Goal: Browse casually: Explore the website without a specific task or goal

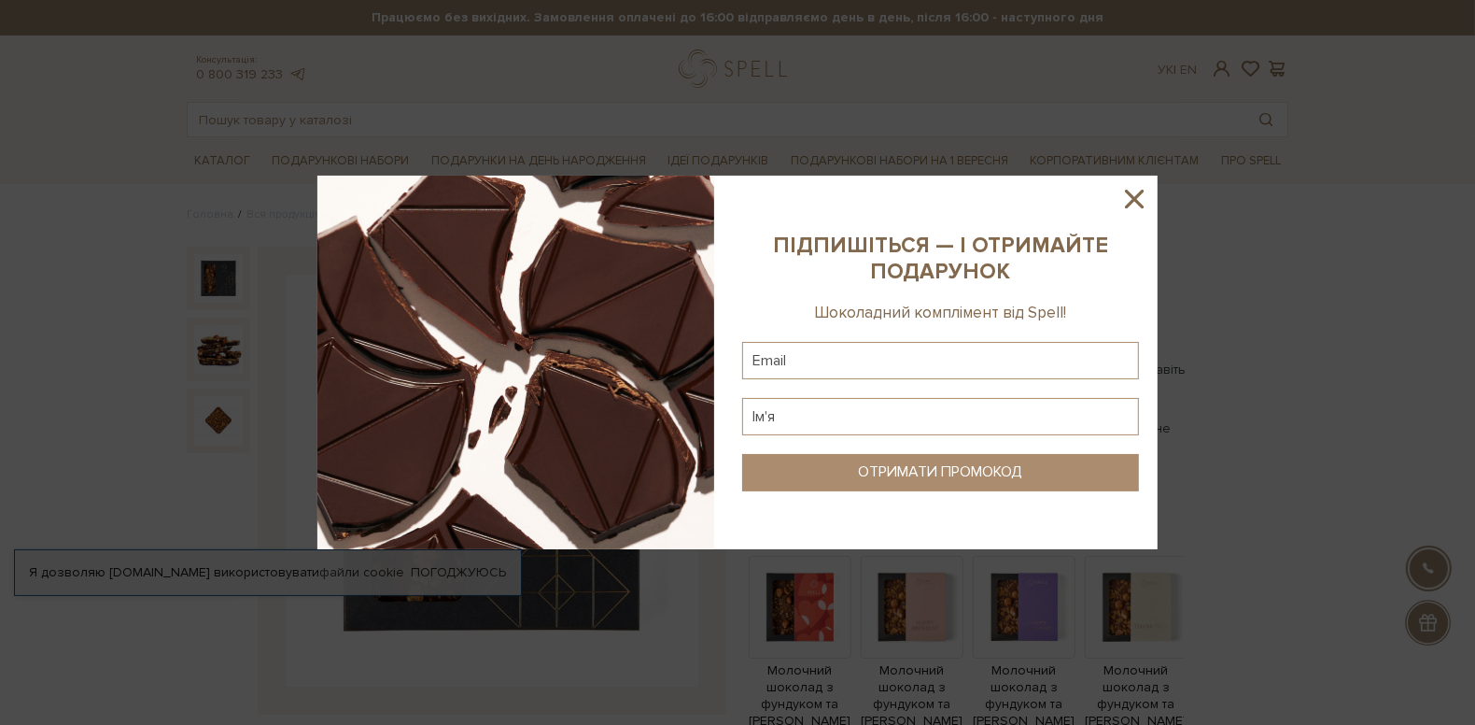
click at [1138, 185] on icon at bounding box center [1135, 199] width 32 height 32
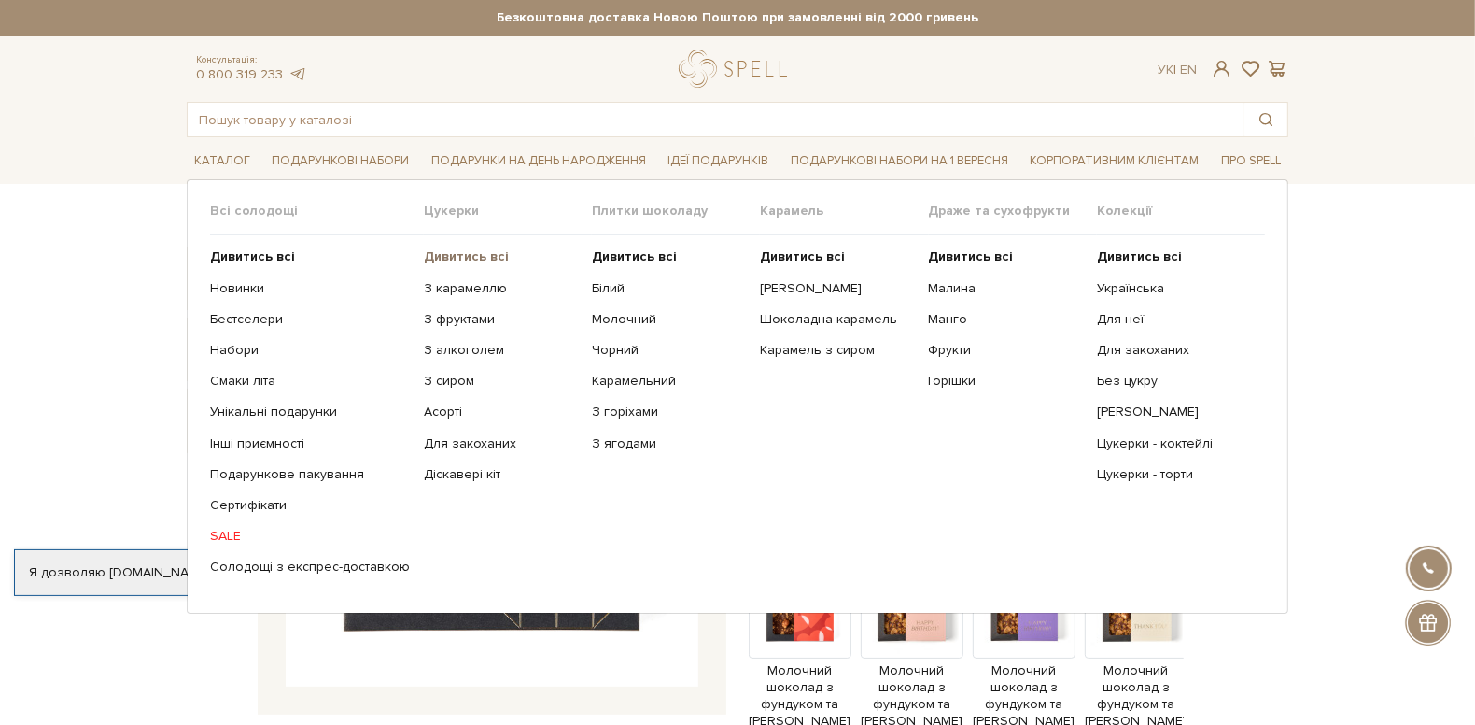
click at [474, 251] on b "Дивитись всі" at bounding box center [466, 256] width 85 height 16
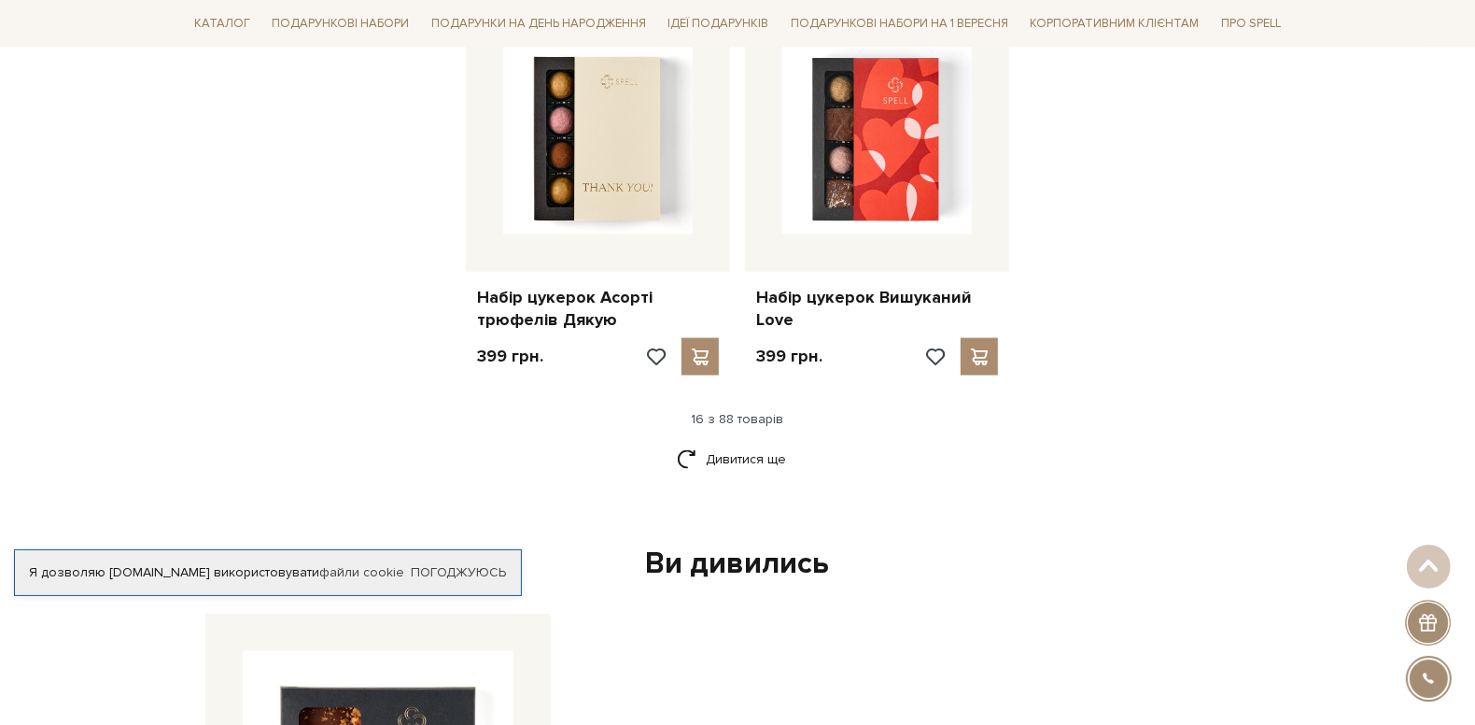
scroll to position [2335, 0]
click at [783, 454] on link "Дивитися ще" at bounding box center [737, 460] width 121 height 33
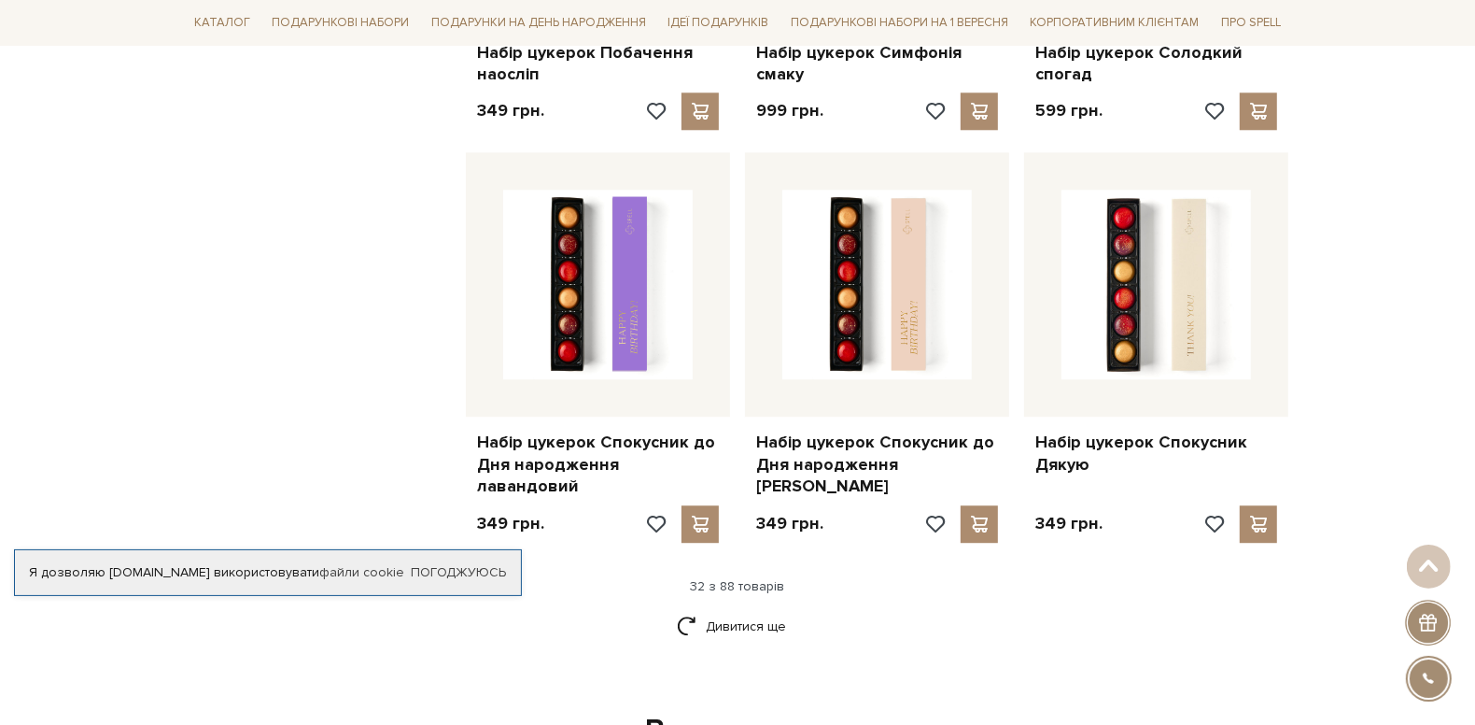
scroll to position [4268, 0]
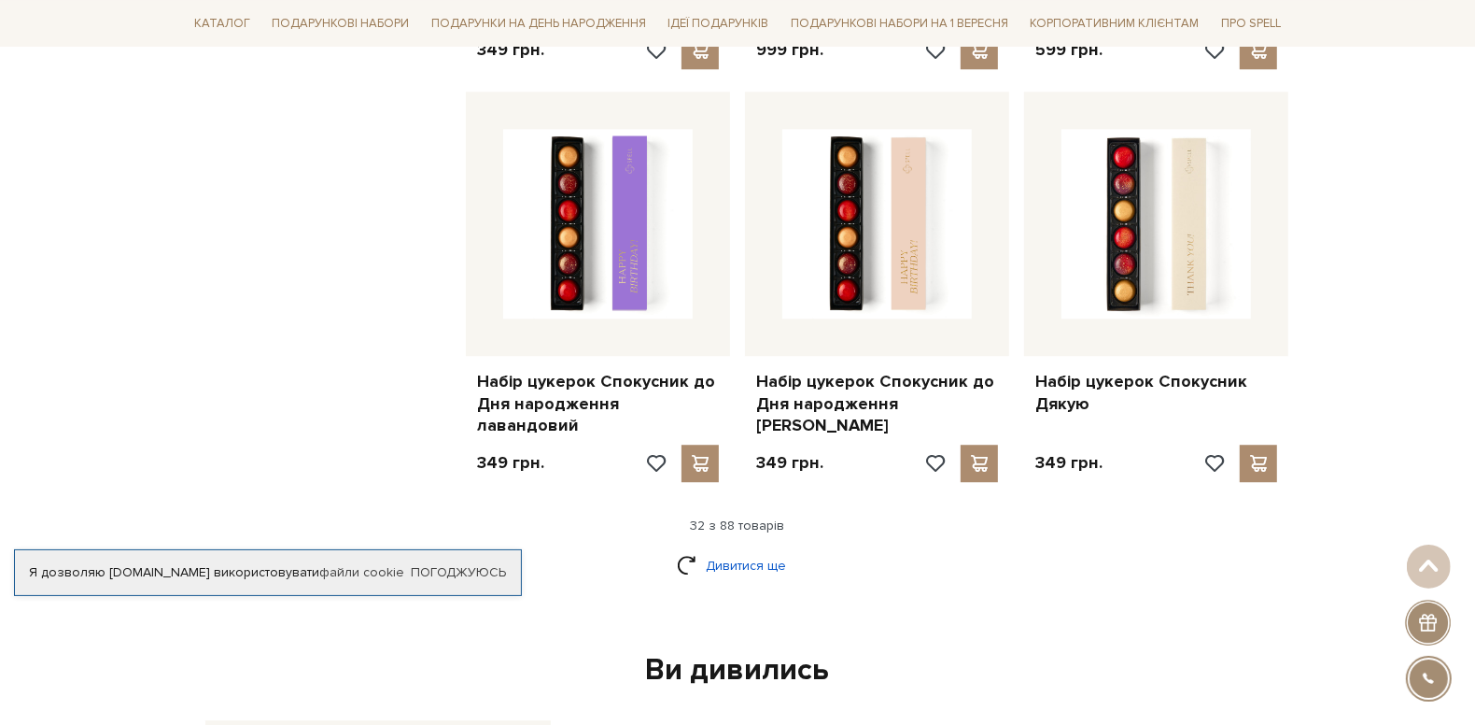
click at [771, 549] on link "Дивитися ще" at bounding box center [737, 565] width 121 height 33
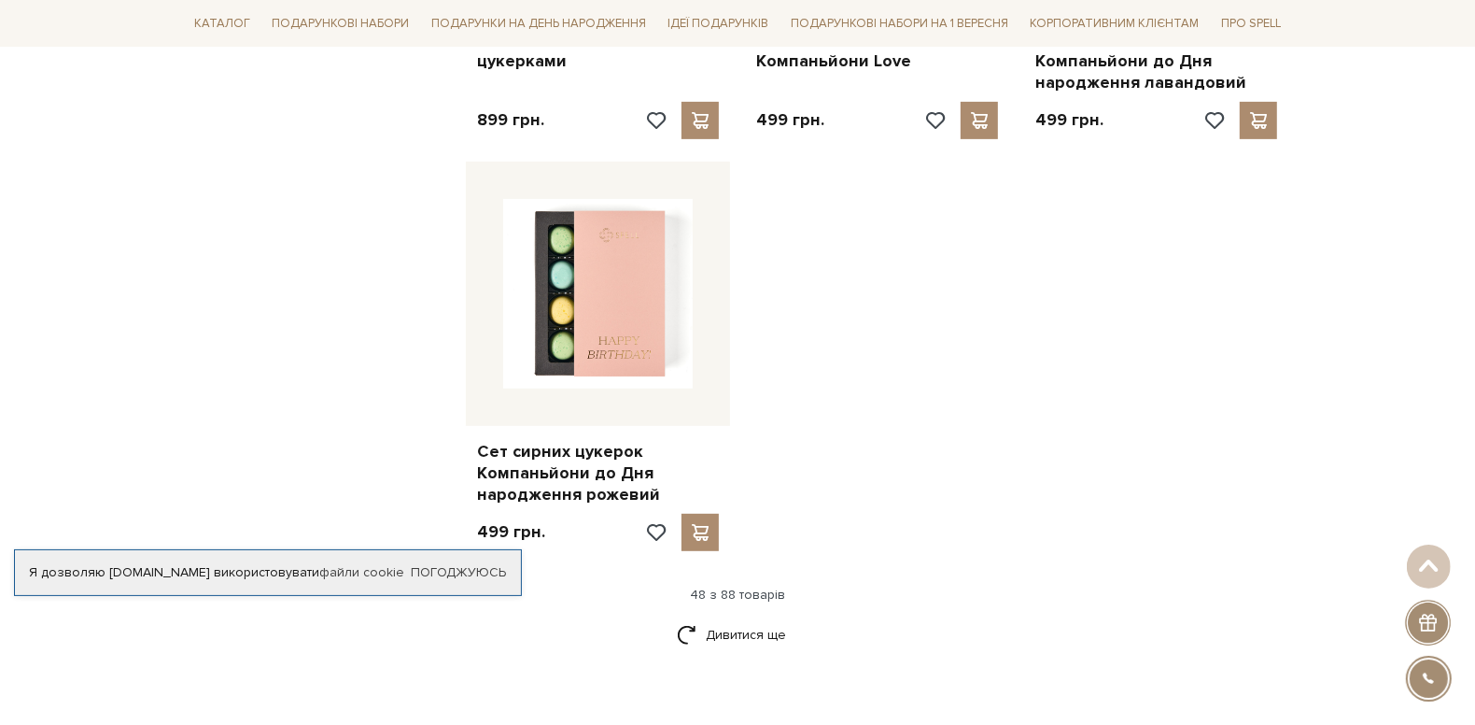
scroll to position [6678, 0]
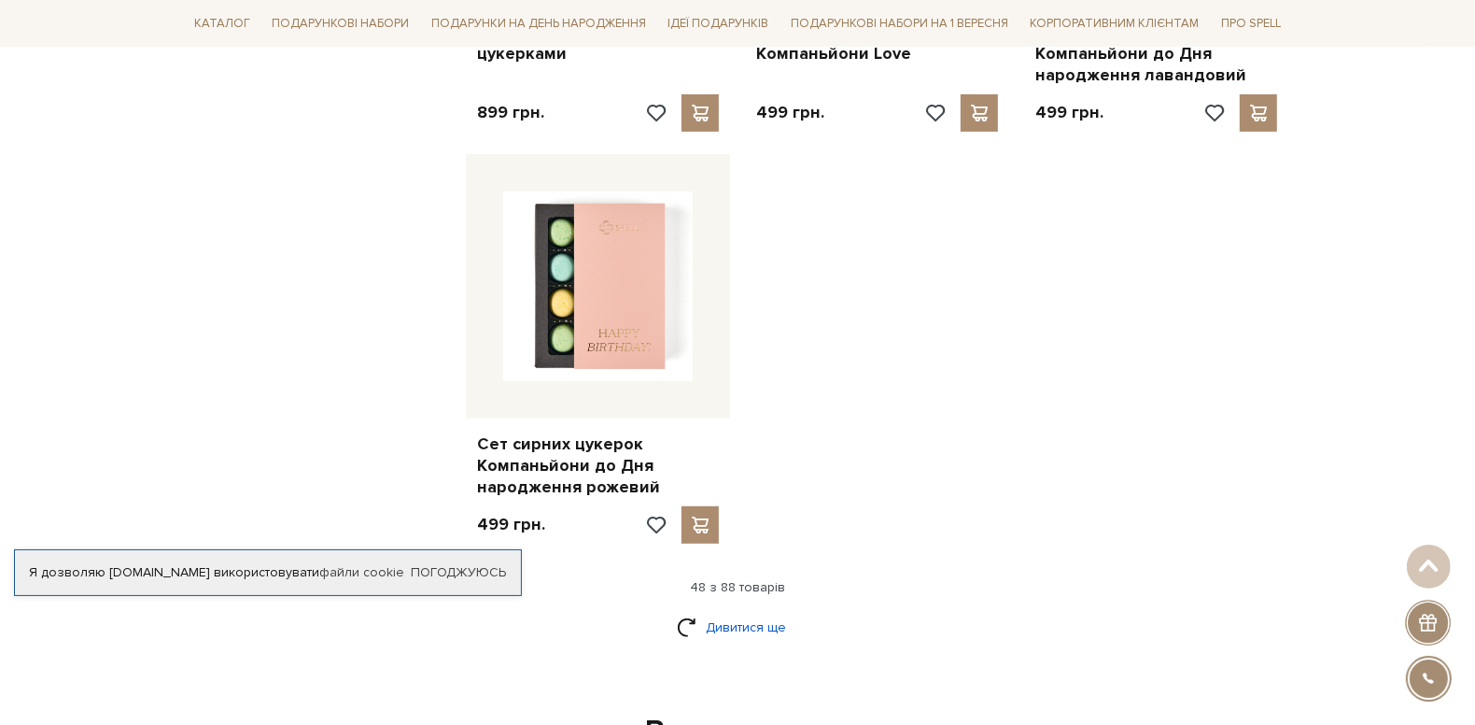
click at [713, 611] on link "Дивитися ще" at bounding box center [737, 627] width 121 height 33
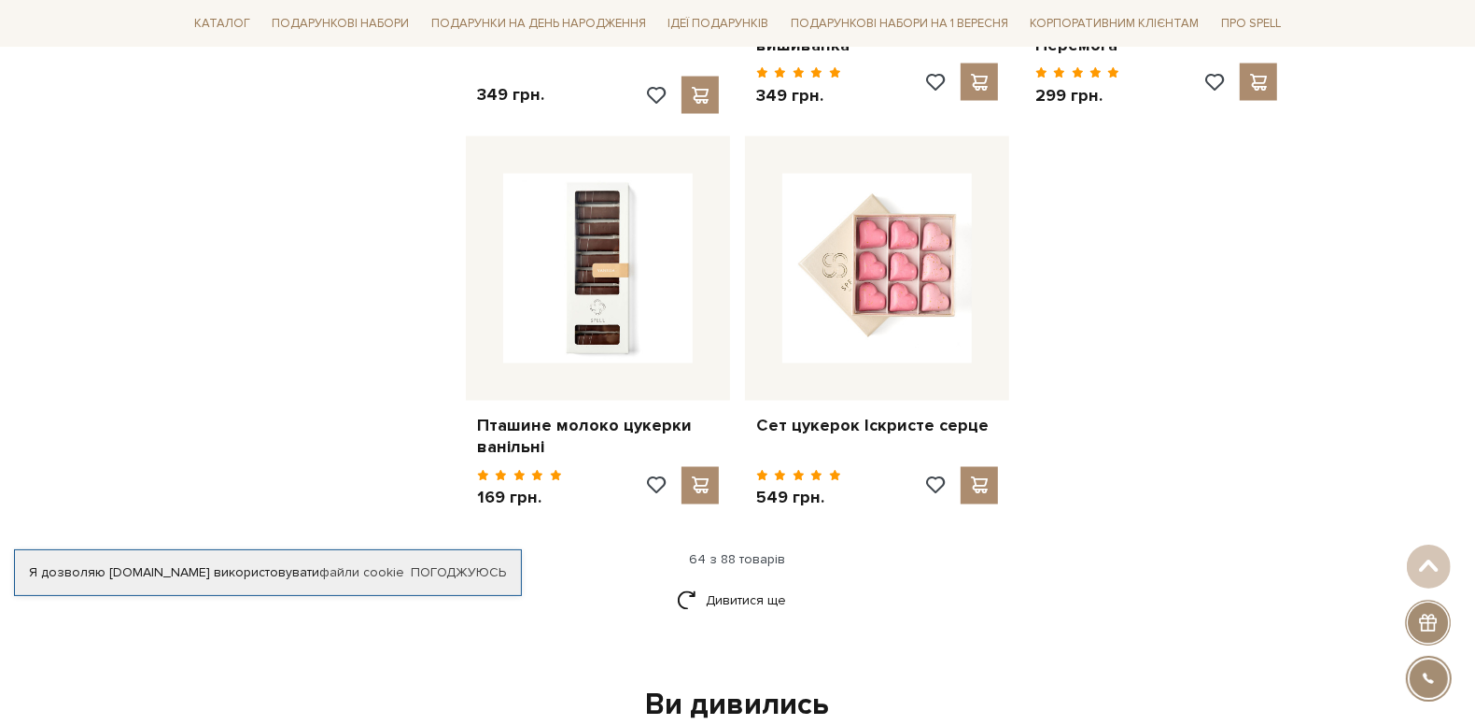
scroll to position [8737, 0]
click at [754, 585] on link "Дивитися ще" at bounding box center [737, 601] width 121 height 33
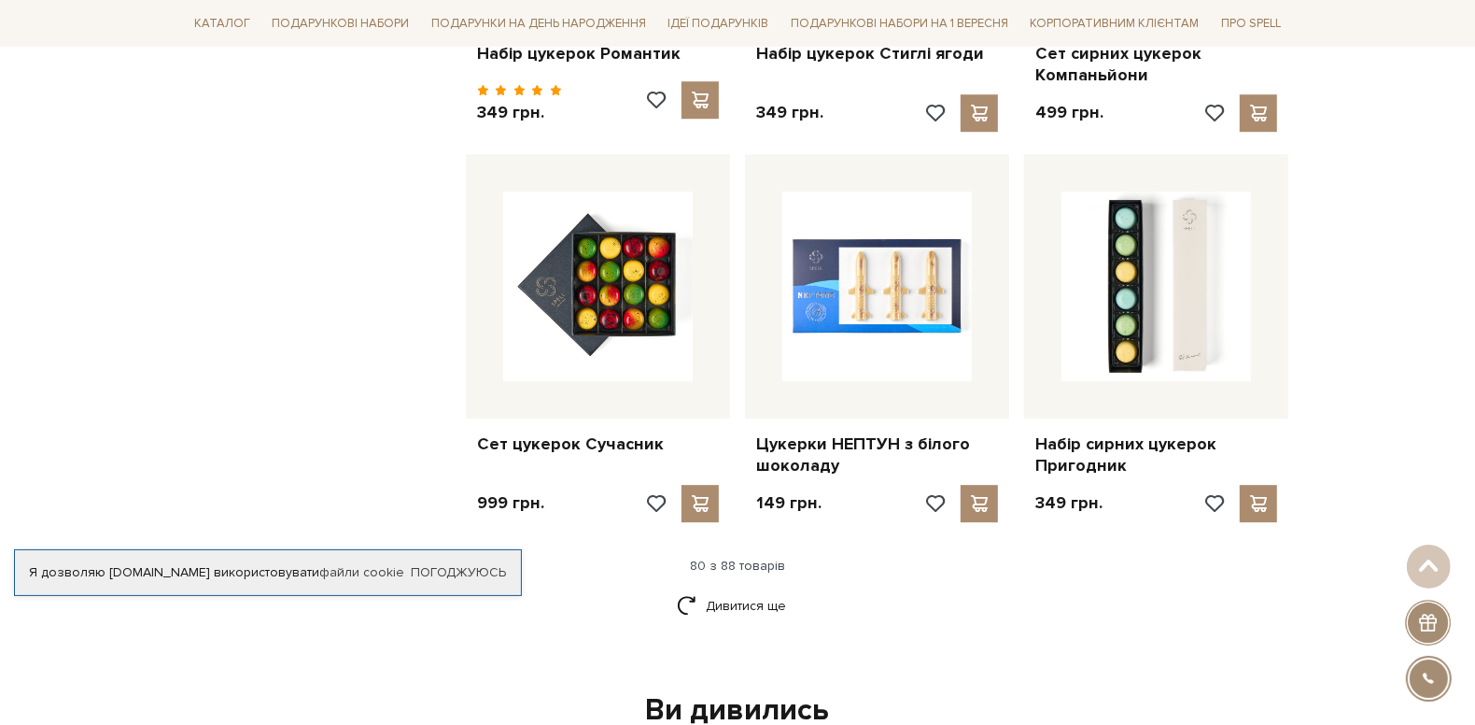
scroll to position [10771, 0]
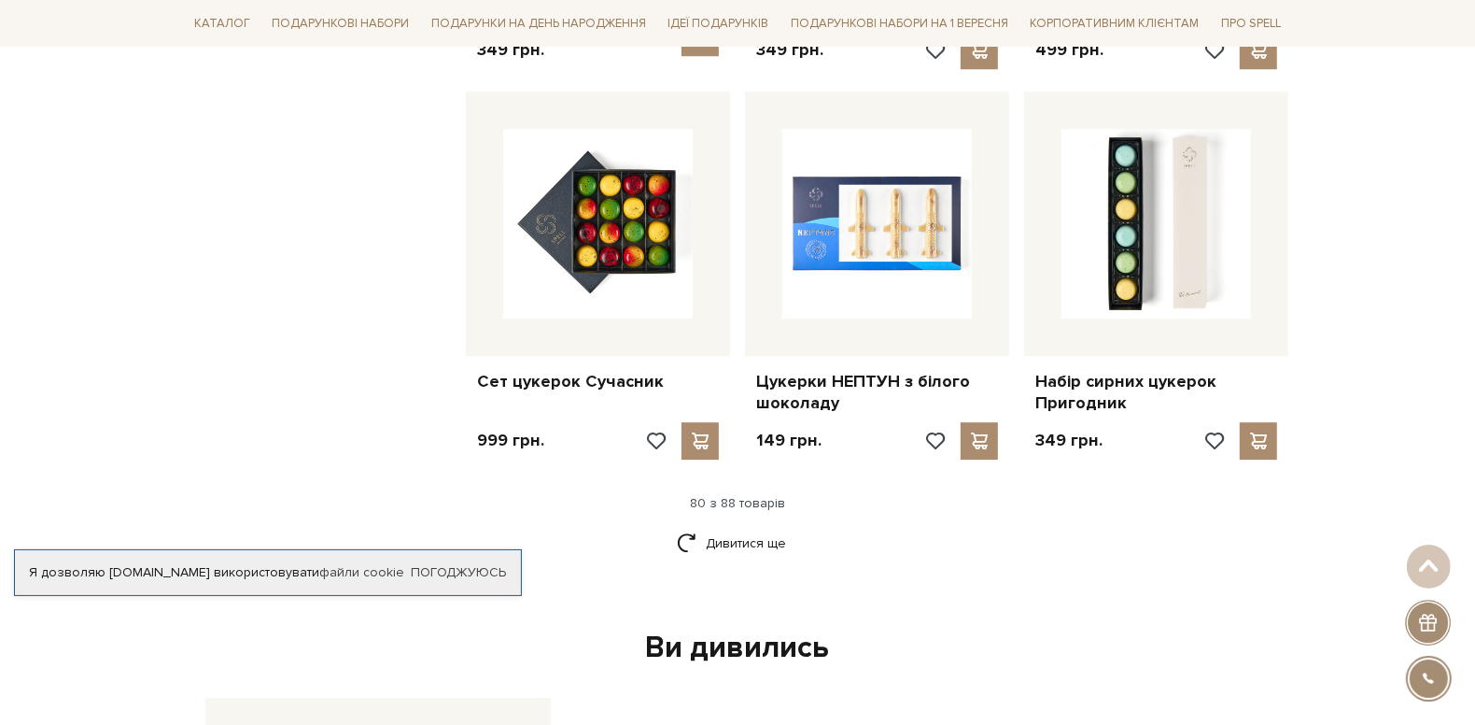
click at [734, 527] on div "Дивитися ще" at bounding box center [737, 554] width 1117 height 55
click at [732, 527] on link "Дивитися ще" at bounding box center [737, 543] width 121 height 33
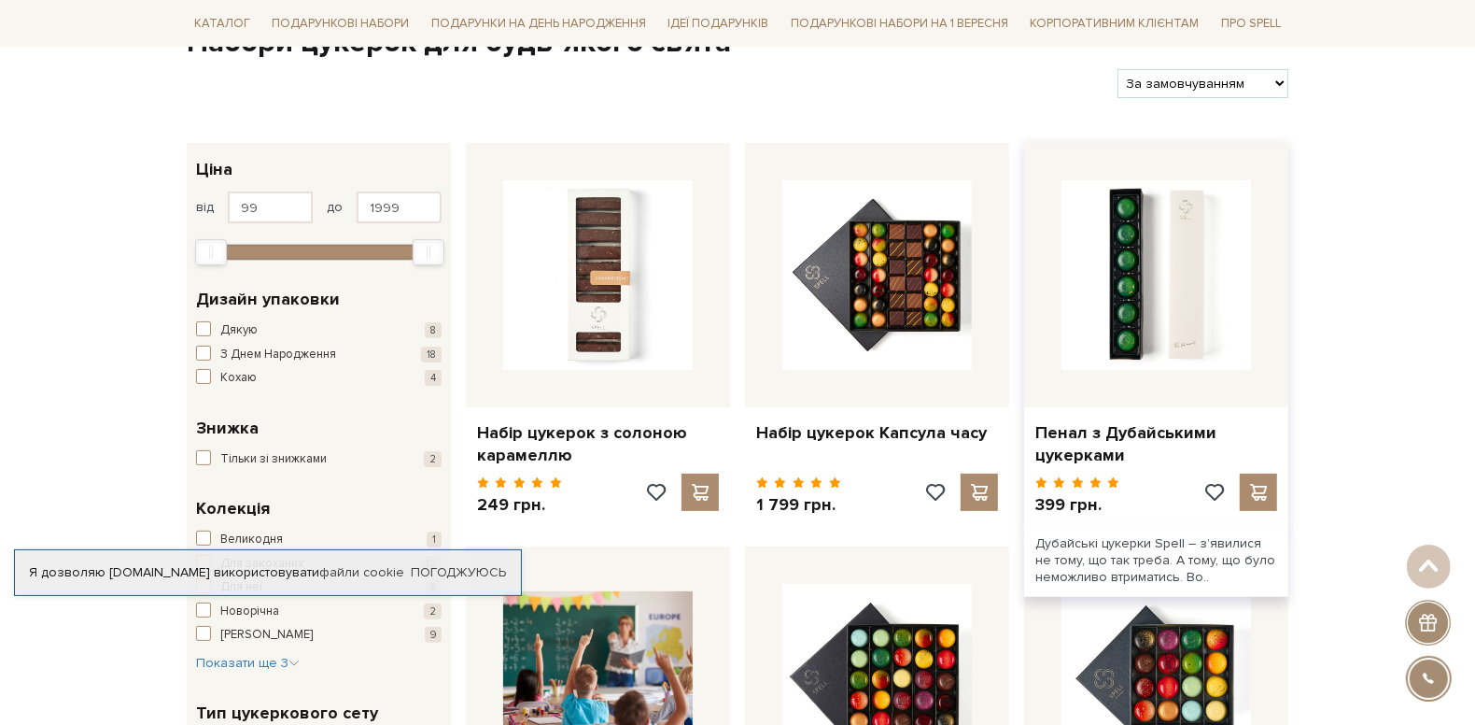
scroll to position [217, 0]
